Goal: Check status: Check status

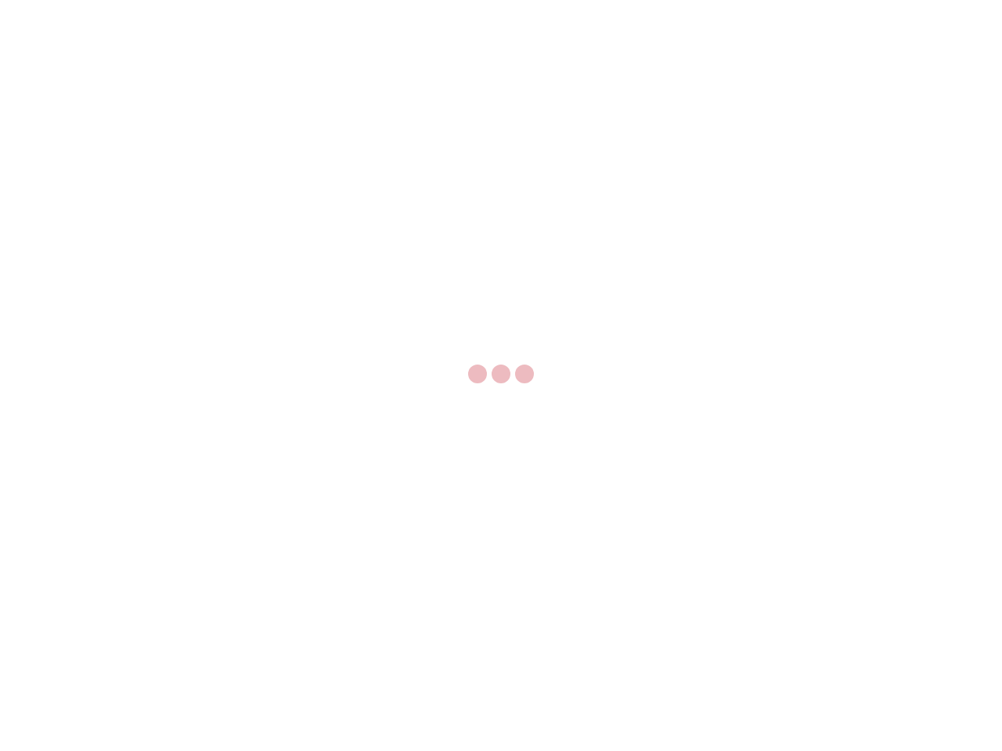
select select "US"
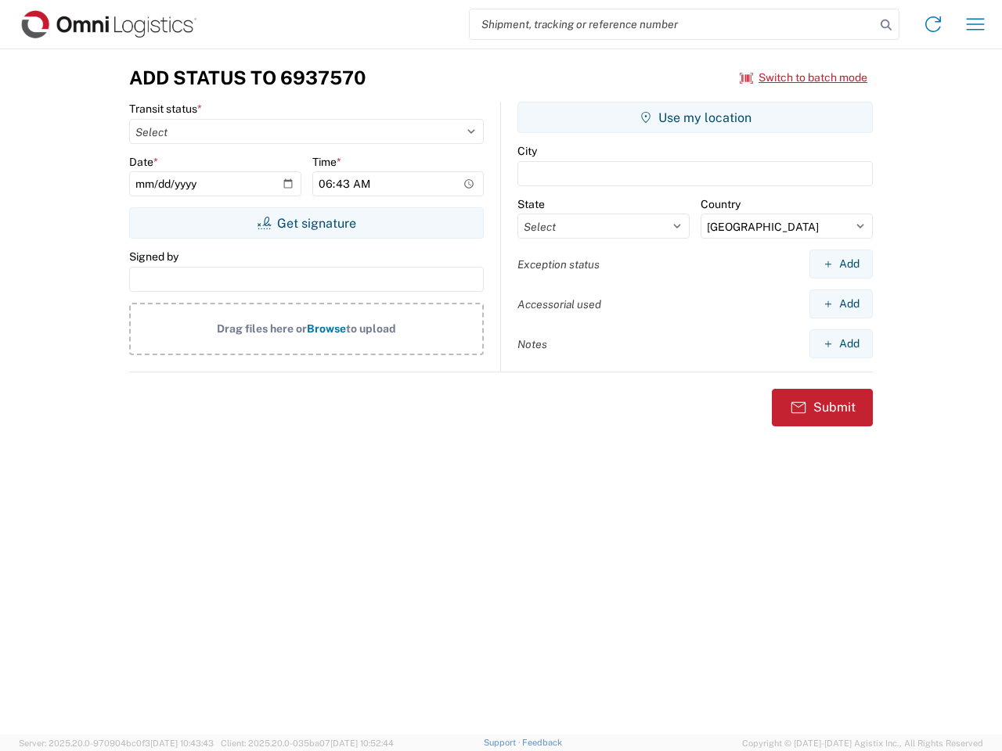
click at [672, 24] on input "search" at bounding box center [672, 24] width 405 height 30
click at [886, 25] on icon at bounding box center [886, 25] width 22 height 22
click at [933, 24] on icon at bounding box center [932, 24] width 25 height 25
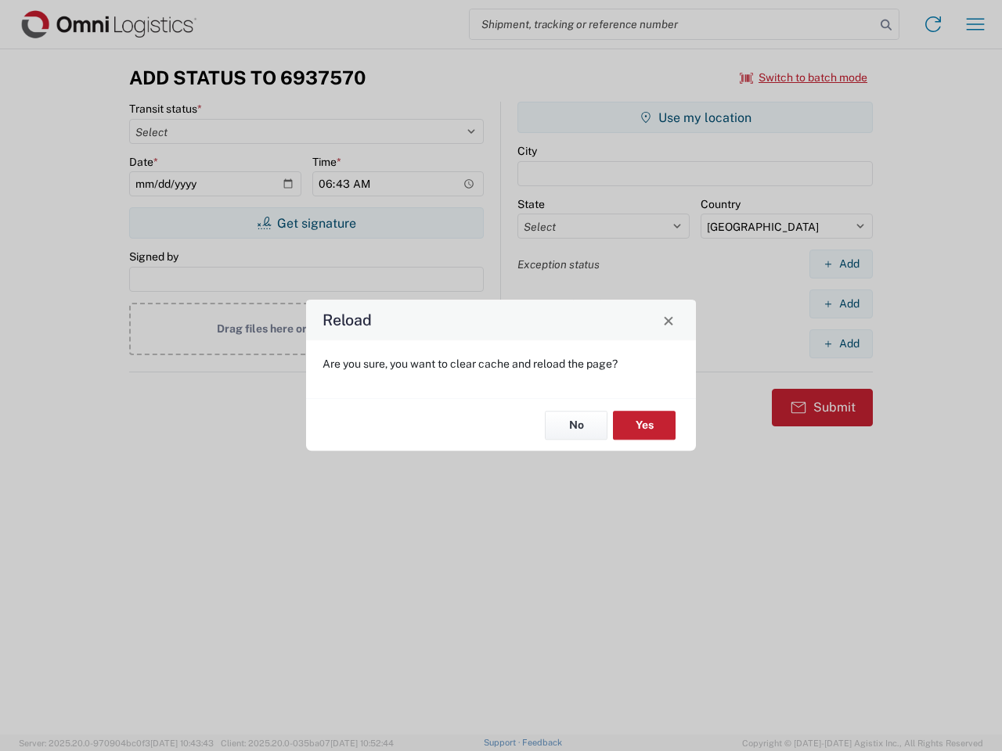
click at [804, 77] on div "Reload Are you sure, you want to clear cache and reload the page? No Yes" at bounding box center [501, 375] width 1002 height 751
click at [306, 223] on div "Reload Are you sure, you want to clear cache and reload the page? No Yes" at bounding box center [501, 375] width 1002 height 751
click at [695, 117] on div "Reload Are you sure, you want to clear cache and reload the page? No Yes" at bounding box center [501, 375] width 1002 height 751
click at [840, 264] on div "Reload Are you sure, you want to clear cache and reload the page? No Yes" at bounding box center [501, 375] width 1002 height 751
click at [840, 304] on div "Reload Are you sure, you want to clear cache and reload the page? No Yes" at bounding box center [501, 375] width 1002 height 751
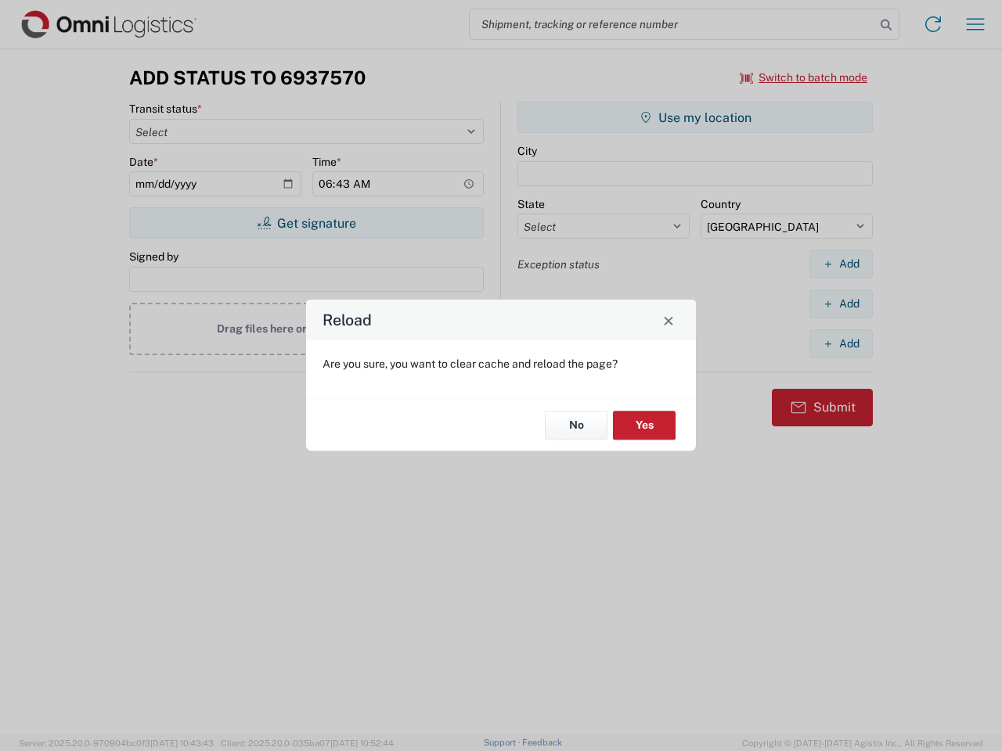
click at [840, 344] on div "Reload Are you sure, you want to clear cache and reload the page? No Yes" at bounding box center [501, 375] width 1002 height 751
